Goal: Find specific fact: Find specific fact

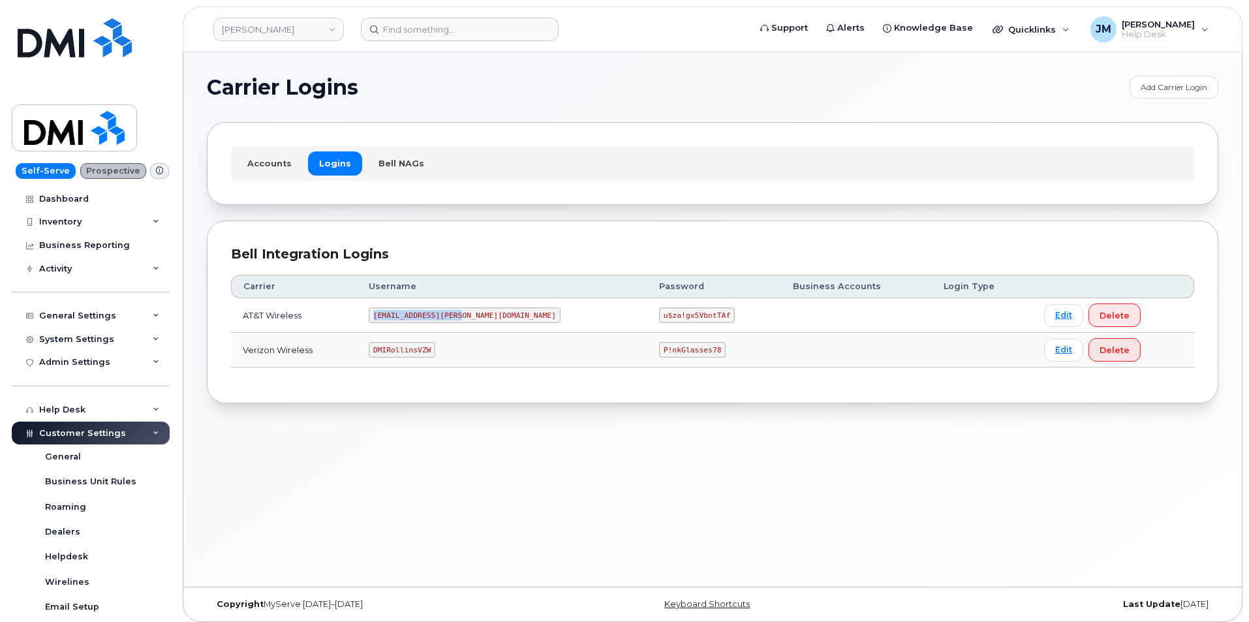
drag, startPoint x: 478, startPoint y: 316, endPoint x: 397, endPoint y: 317, distance: 80.9
click at [397, 317] on code "[EMAIL_ADDRESS][PERSON_NAME][DOMAIN_NAME]" at bounding box center [465, 315] width 192 height 16
copy code "[EMAIL_ADDRESS][PERSON_NAME][DOMAIN_NAME]"
drag, startPoint x: 643, startPoint y: 314, endPoint x: 583, endPoint y: 315, distance: 59.4
click at [659, 315] on code "u$za!gx5VbntTAf" at bounding box center [697, 315] width 76 height 16
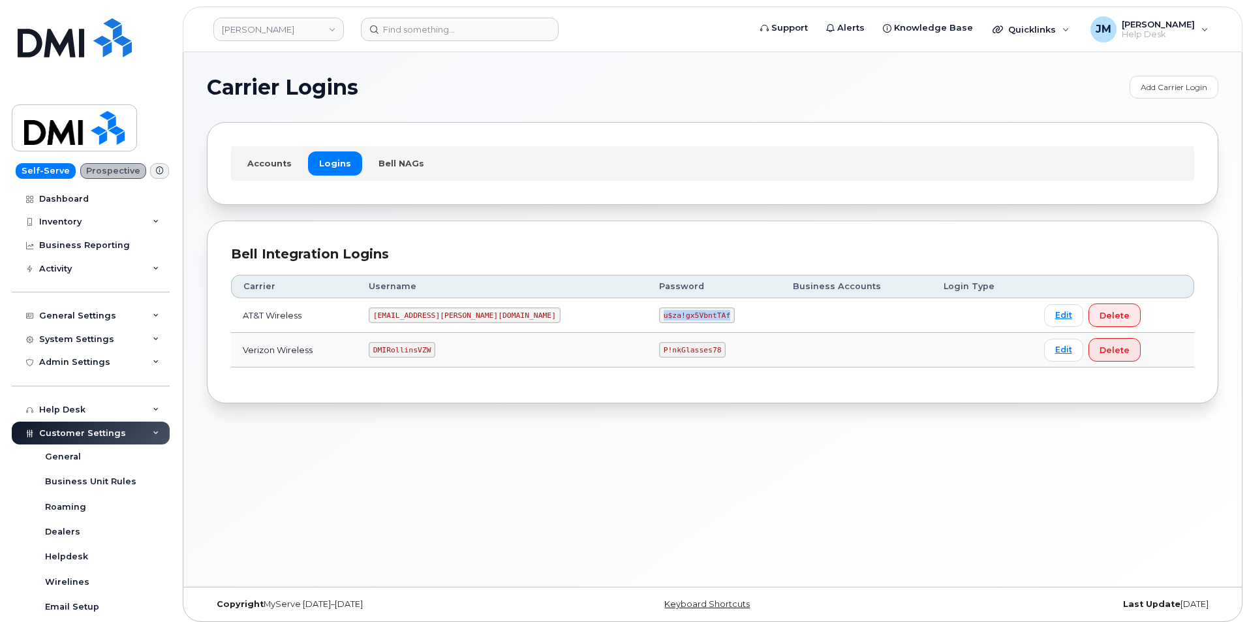
copy code "u$za!gx5VbntTAf"
